Goal: Information Seeking & Learning: Stay updated

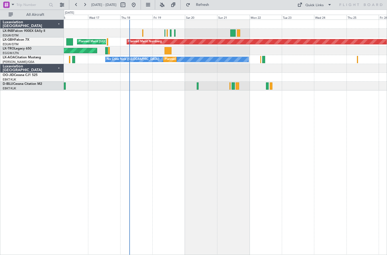
click at [187, 166] on div "Planned Maint [GEOGRAPHIC_DATA] ([GEOGRAPHIC_DATA]) Planned Maint Nurnberg Plan…" at bounding box center [225, 138] width 323 height 236
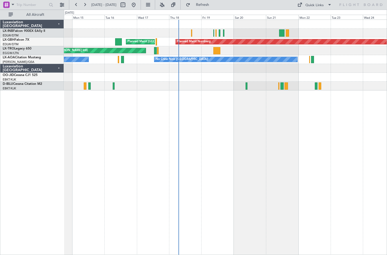
click at [244, 193] on div "Planned Maint [GEOGRAPHIC_DATA] ([GEOGRAPHIC_DATA]) Planned Maint Nurnberg Plan…" at bounding box center [225, 138] width 323 height 236
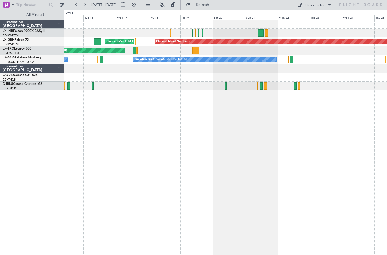
click at [154, 156] on div "Planned Maint [GEOGRAPHIC_DATA] ([GEOGRAPHIC_DATA]) Planned Maint Nurnberg Plan…" at bounding box center [225, 138] width 323 height 236
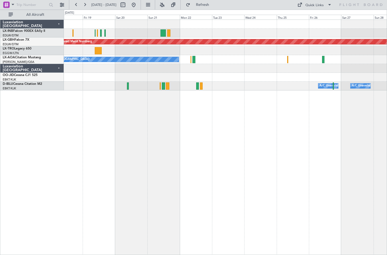
click at [150, 175] on div "Planned Maint Nurnberg Planned Maint [GEOGRAPHIC_DATA] ([GEOGRAPHIC_DATA]) Unpl…" at bounding box center [225, 138] width 323 height 236
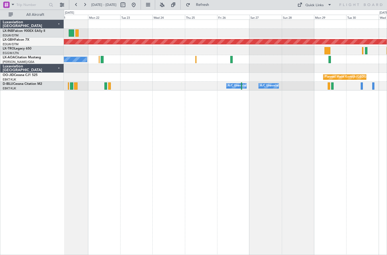
click at [101, 177] on div "Planned Maint Nurnberg No [GEOGRAPHIC_DATA] ([GEOGRAPHIC_DATA]) [GEOGRAPHIC_DAT…" at bounding box center [225, 138] width 323 height 236
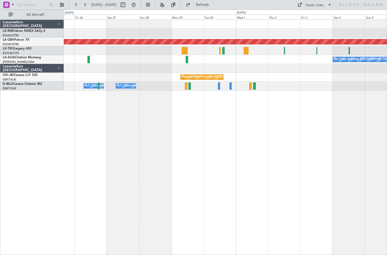
click at [138, 183] on div "Planned Maint Nurnberg No Crew [GEOGRAPHIC_DATA] ([GEOGRAPHIC_DATA]) Planned Ma…" at bounding box center [225, 138] width 323 height 236
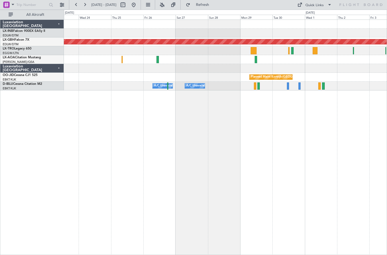
click at [291, 197] on div "Planned Maint Nurnberg No Crew [GEOGRAPHIC_DATA] ([GEOGRAPHIC_DATA]) No [GEOGRA…" at bounding box center [225, 138] width 323 height 236
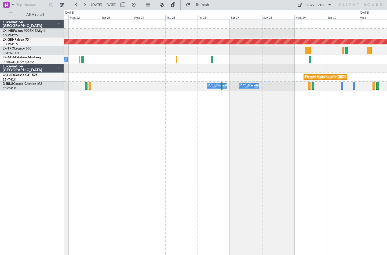
click at [286, 195] on div "Planned Maint Nurnberg No [GEOGRAPHIC_DATA] ([GEOGRAPHIC_DATA]) No Crew [GEOGRA…" at bounding box center [225, 138] width 323 height 236
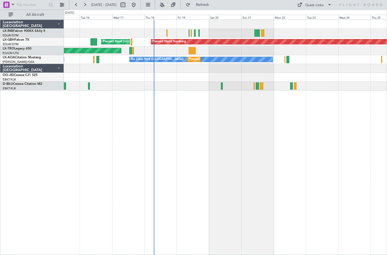
click at [270, 195] on div "Planned Maint [GEOGRAPHIC_DATA] ([GEOGRAPHIC_DATA]) Planned Maint Nurnberg Plan…" at bounding box center [225, 138] width 323 height 236
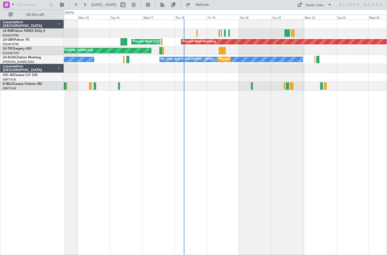
click at [218, 117] on div "Planned Maint [GEOGRAPHIC_DATA] ([GEOGRAPHIC_DATA]) Planned Maint Nurnberg Plan…" at bounding box center [225, 138] width 323 height 236
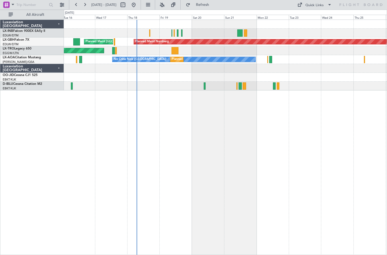
click at [280, 163] on div "Planned Maint [GEOGRAPHIC_DATA] ([GEOGRAPHIC_DATA]) Planned Maint Nurnberg Plan…" at bounding box center [225, 138] width 323 height 236
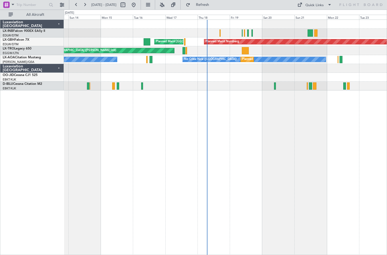
click at [173, 167] on div "Planned Maint [GEOGRAPHIC_DATA] ([GEOGRAPHIC_DATA]) Planned Maint Nurnberg Plan…" at bounding box center [225, 138] width 323 height 236
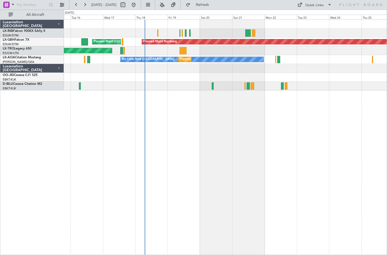
click at [251, 173] on div "Planned Maint [GEOGRAPHIC_DATA] ([GEOGRAPHIC_DATA]) Planned Maint Nurnberg Plan…" at bounding box center [225, 138] width 323 height 236
click at [126, 168] on div "Planned Maint [GEOGRAPHIC_DATA] ([GEOGRAPHIC_DATA]) Planned Maint Nurnberg Plan…" at bounding box center [225, 138] width 323 height 236
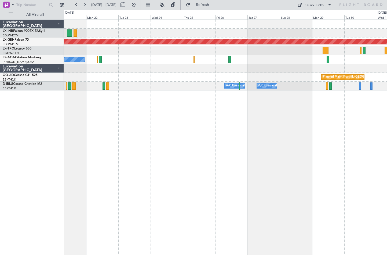
click at [189, 172] on div "Planned Maint Nurnberg No [GEOGRAPHIC_DATA] ([GEOGRAPHIC_DATA]) [GEOGRAPHIC_DAT…" at bounding box center [225, 138] width 323 height 236
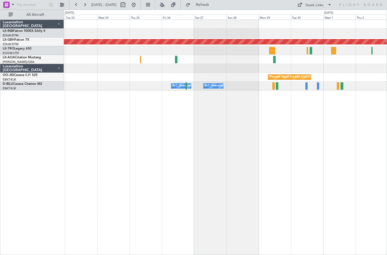
click at [296, 179] on div "Planned Maint Nurnberg No Crew [GEOGRAPHIC_DATA] ([GEOGRAPHIC_DATA]) No [GEOGRA…" at bounding box center [225, 138] width 323 height 236
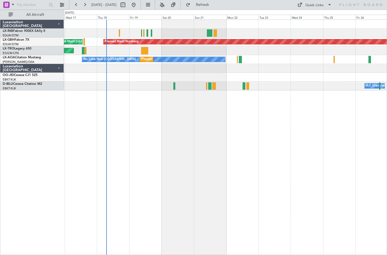
click at [213, 170] on div "Planned Maint Nurnberg Planned Maint [GEOGRAPHIC_DATA] ([GEOGRAPHIC_DATA]) Unpl…" at bounding box center [225, 138] width 323 height 236
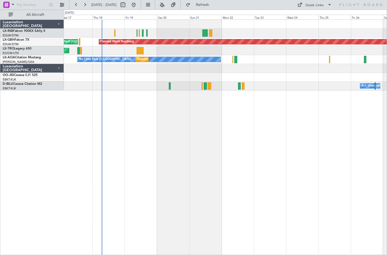
click at [190, 151] on div "Planned Maint Nurnberg Planned Maint [GEOGRAPHIC_DATA] ([GEOGRAPHIC_DATA]) Unpl…" at bounding box center [225, 138] width 323 height 236
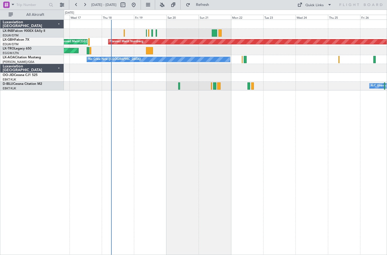
click at [127, 84] on div "Planned Maint Nurnberg Planned Maint [GEOGRAPHIC_DATA] ([GEOGRAPHIC_DATA]) Unpl…" at bounding box center [225, 55] width 323 height 71
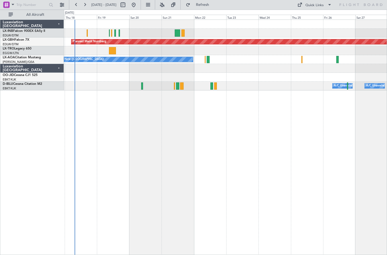
click at [236, 130] on div "Planned Maint Nurnberg Planned Maint [GEOGRAPHIC_DATA] ([GEOGRAPHIC_DATA]) Unpl…" at bounding box center [225, 138] width 323 height 236
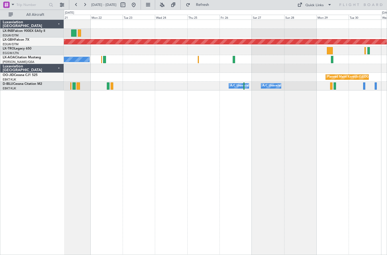
click at [167, 128] on div "Planned Maint Nurnberg No [GEOGRAPHIC_DATA] ([GEOGRAPHIC_DATA]) [GEOGRAPHIC_DAT…" at bounding box center [225, 138] width 323 height 236
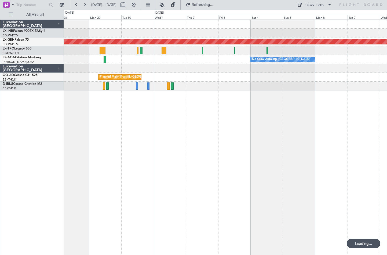
click at [64, 145] on div "Planned Maint Nurnberg No Crew [GEOGRAPHIC_DATA] ([GEOGRAPHIC_DATA]) Planned Ma…" at bounding box center [225, 138] width 323 height 236
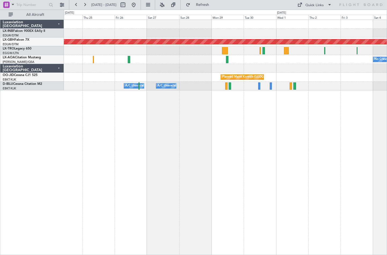
click at [257, 152] on div "Planned Maint Nurnberg No Crew [GEOGRAPHIC_DATA] ([GEOGRAPHIC_DATA]) No [GEOGRA…" at bounding box center [225, 138] width 323 height 236
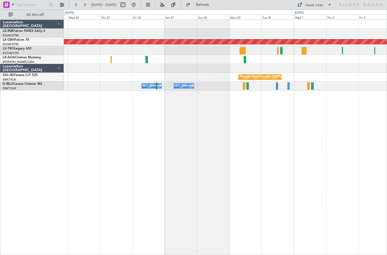
click at [266, 138] on div "Planned Maint Nurnberg No Crew [GEOGRAPHIC_DATA] ([GEOGRAPHIC_DATA]) No [GEOGRA…" at bounding box center [225, 138] width 323 height 236
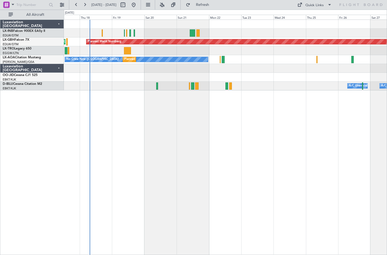
click at [250, 117] on div "Planned Maint Nurnberg Planned Maint [GEOGRAPHIC_DATA] ([GEOGRAPHIC_DATA]) Unpl…" at bounding box center [225, 138] width 323 height 236
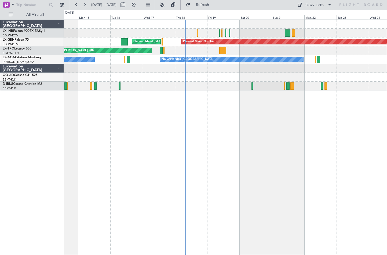
click at [228, 117] on div "Planned Maint [GEOGRAPHIC_DATA] ([GEOGRAPHIC_DATA]) Planned Maint Nurnberg Plan…" at bounding box center [225, 138] width 323 height 236
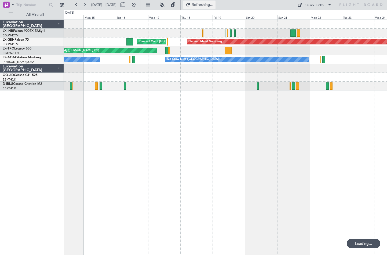
click at [203, 2] on button "Refreshing..." at bounding box center [199, 5] width 32 height 9
click at [138, 7] on button at bounding box center [133, 5] width 9 height 9
